Goal: Information Seeking & Learning: Find specific fact

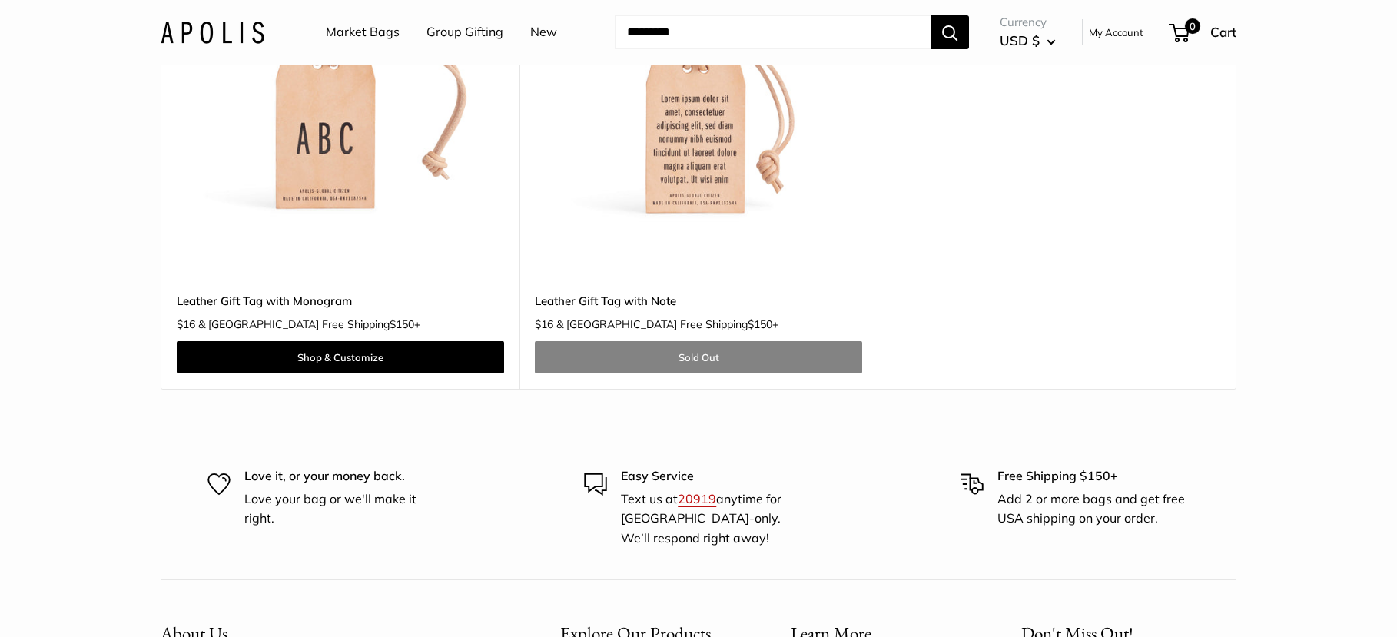
scroll to position [231, 0]
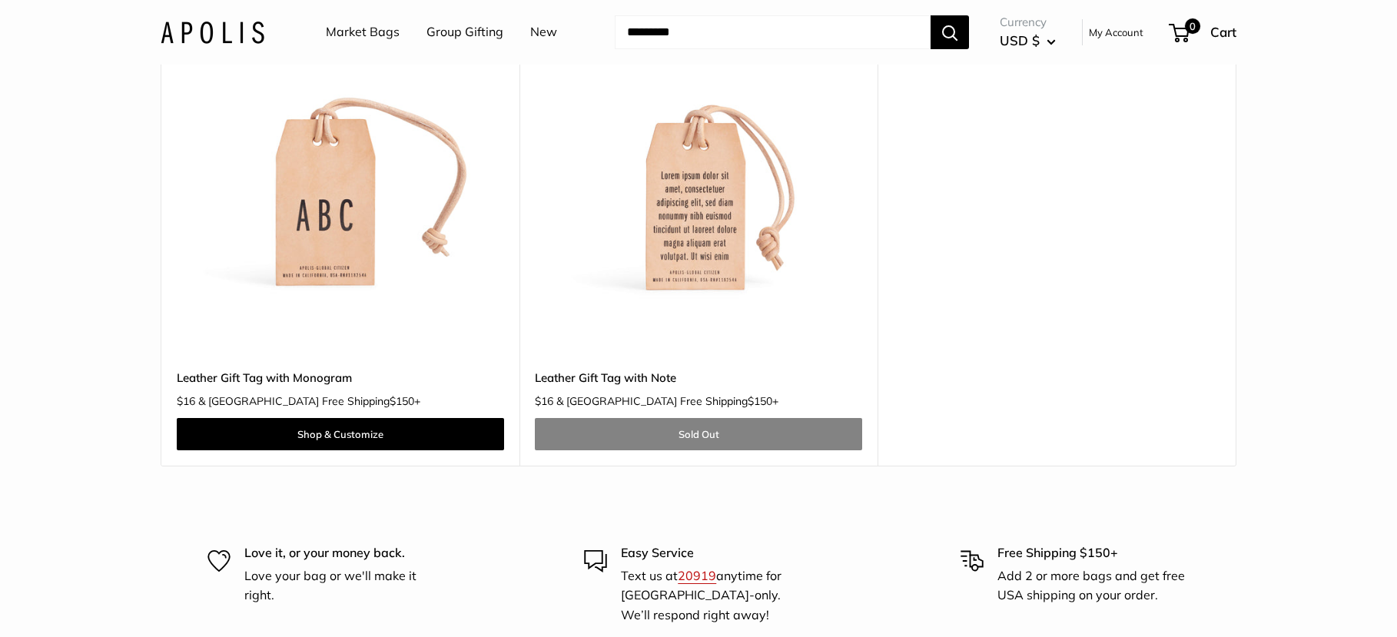
click at [0, 0] on img at bounding box center [0, 0] width 0 height 0
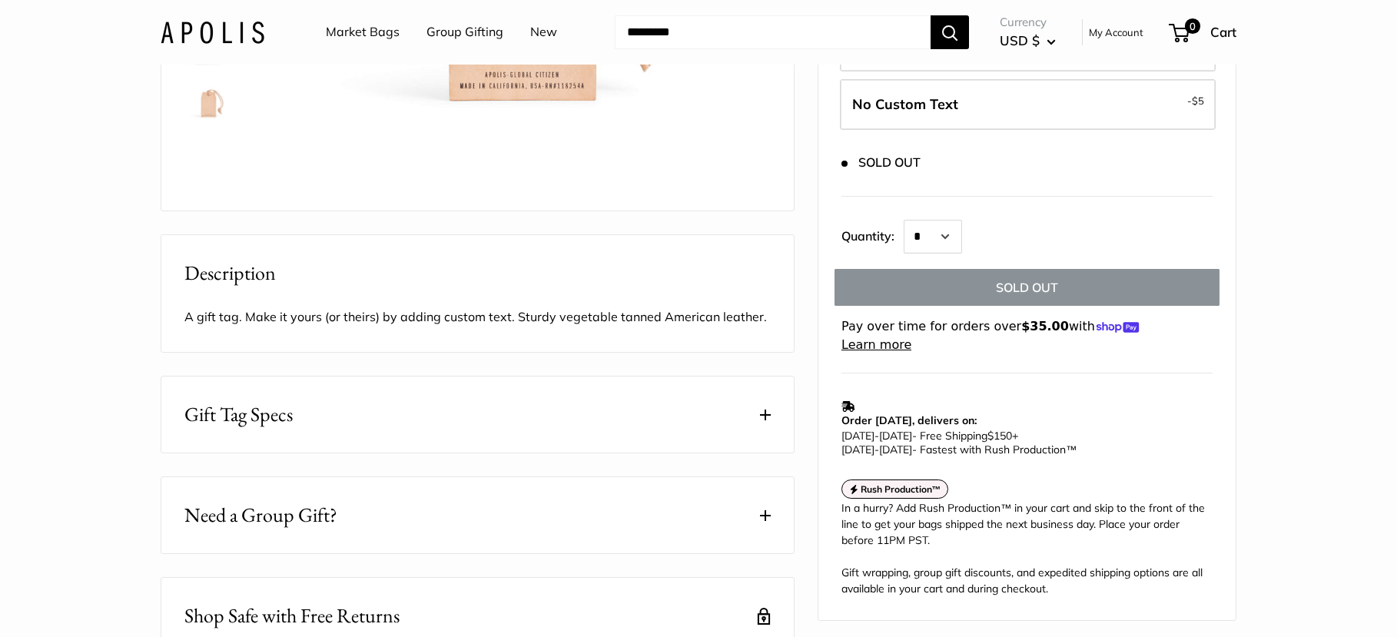
scroll to position [461, 0]
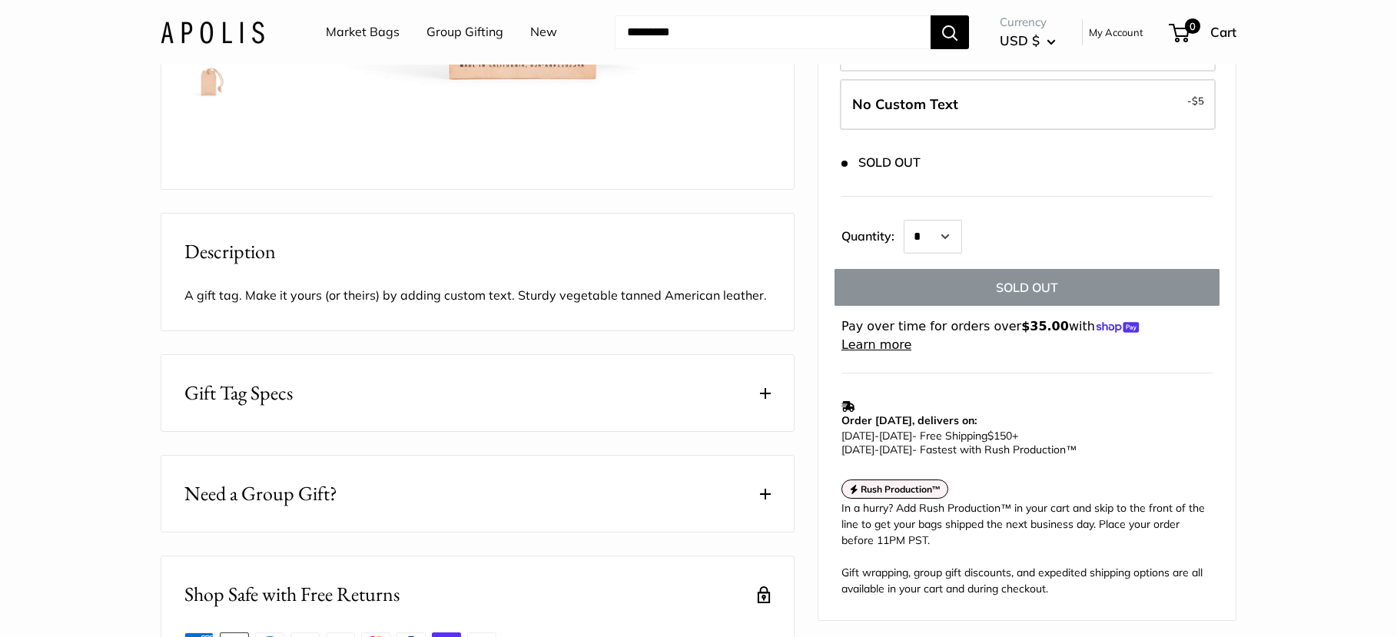
click at [480, 431] on button "Gift Tag Specs" at bounding box center [477, 393] width 633 height 76
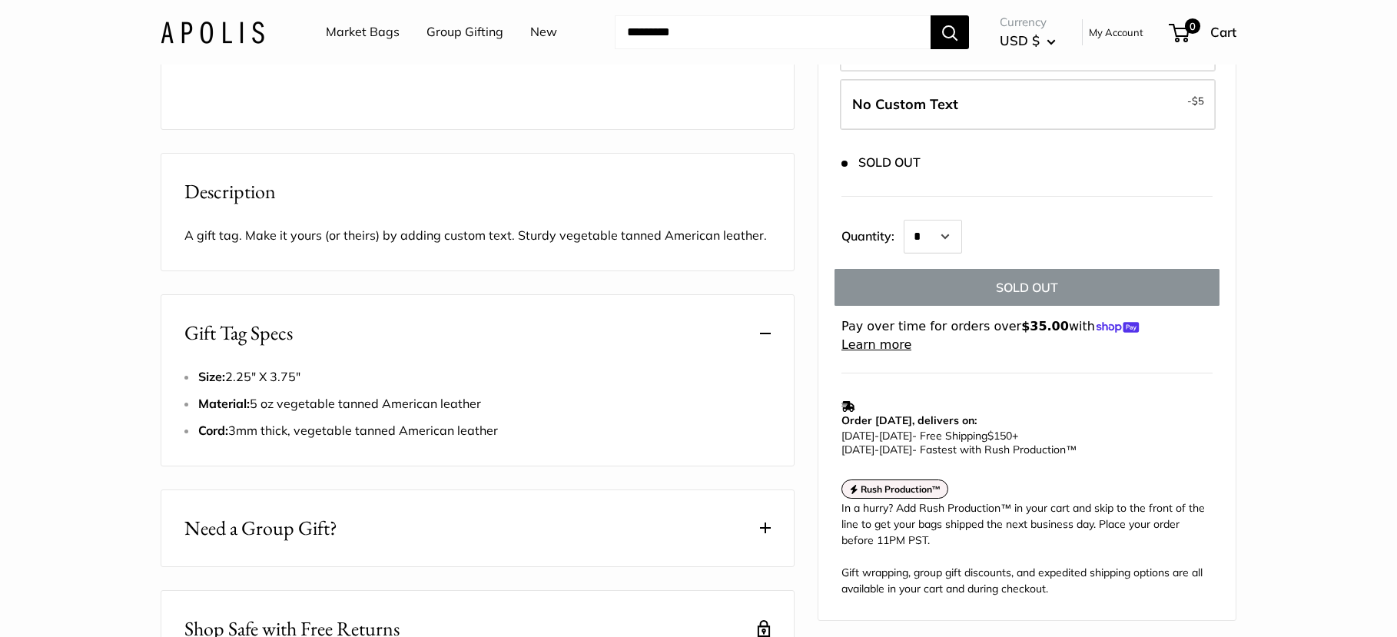
scroll to position [615, 0]
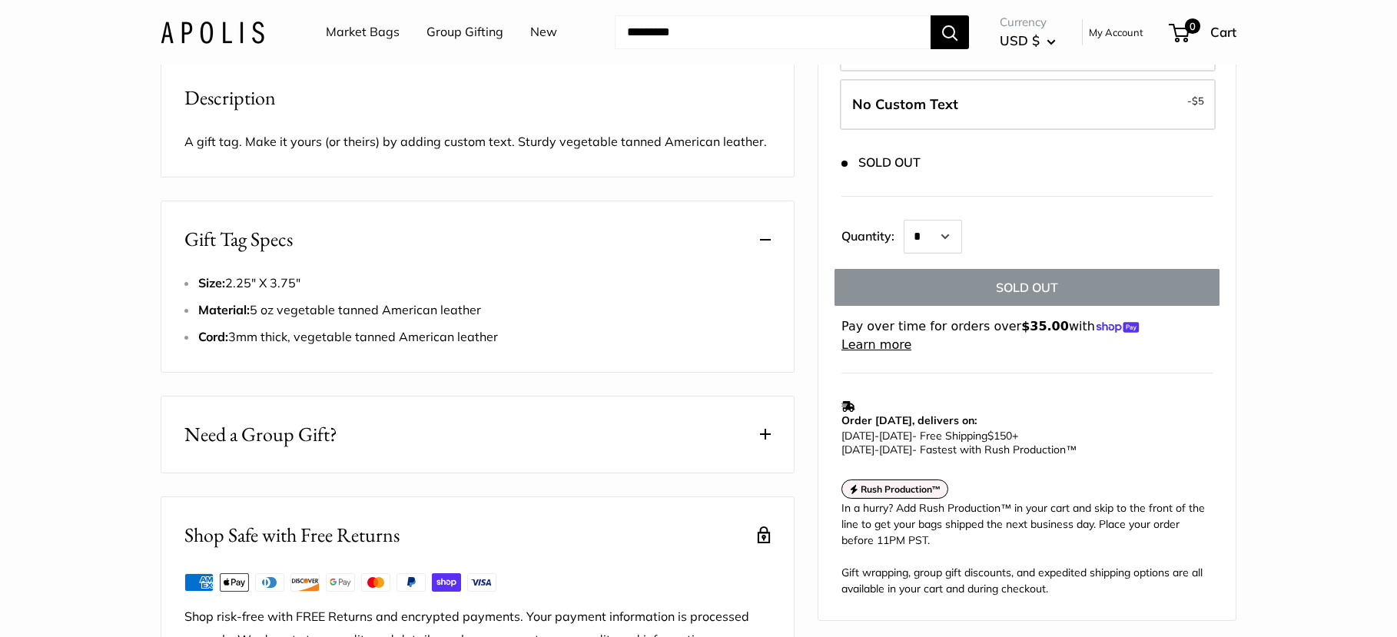
drag, startPoint x: 200, startPoint y: 329, endPoint x: 307, endPoint y: 327, distance: 107.6
click at [307, 295] on li "Size: 2.25" X 3.75"" at bounding box center [484, 283] width 573 height 23
copy li "Size: 2.25" X 3.75""
